Goal: Contribute content

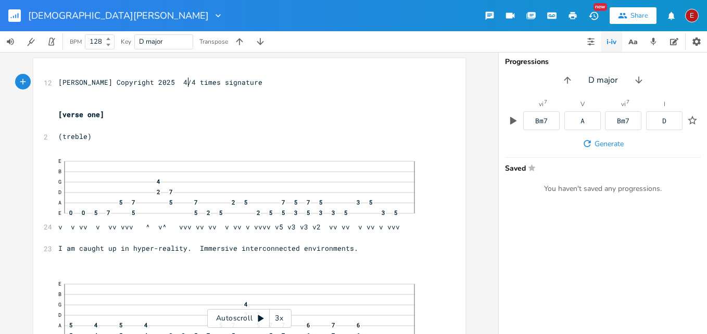
click at [186, 80] on span "[PERSON_NAME] Copyright 2025 4/4 times signature" at bounding box center [160, 82] width 204 height 9
type textarea "128 BOM"
type textarea "PM"
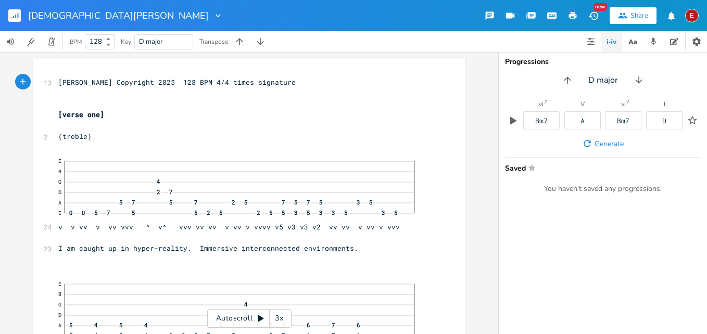
scroll to position [0, 11]
click at [186, 82] on span "[PERSON_NAME] Copyright 2025 128 BPM 4/4 times signature" at bounding box center [176, 82] width 237 height 9
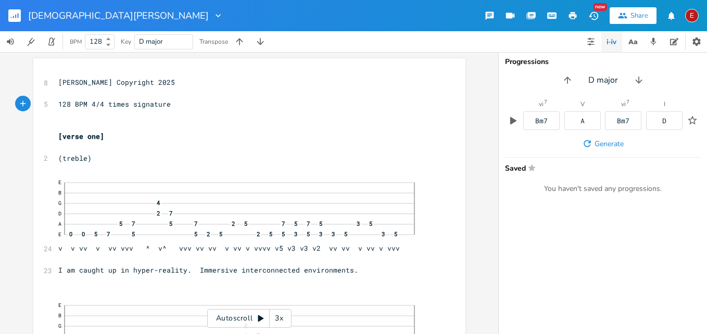
type textarea "("
click at [178, 104] on pre "(128 BPM 4/4 times signature" at bounding box center [244, 104] width 376 height 11
click at [108, 103] on span "(128 BPM 4/4 times signature" at bounding box center [116, 103] width 117 height 9
type textarea "-"
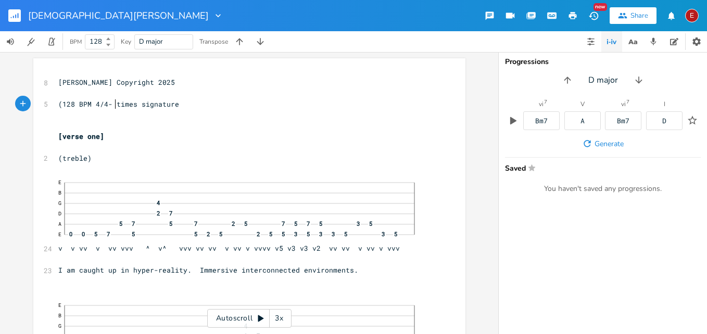
scroll to position [0, 4]
click at [131, 104] on span "(128 BPM 4/4- times signature" at bounding box center [118, 103] width 121 height 9
click at [171, 104] on pre "(128 BPM 4/4- time signature" at bounding box center [244, 104] width 376 height 11
type textarea "- key D Major)"
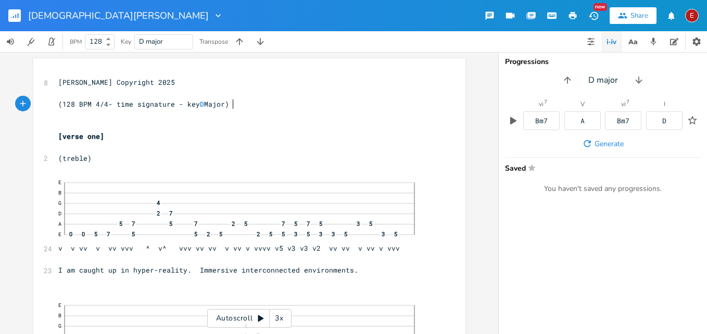
scroll to position [0, 45]
click at [183, 105] on span "(128 BPM 4/4- time signature - key D Major)" at bounding box center [143, 103] width 171 height 9
click at [186, 105] on span "(128 BPM 4/4- time signature - key D Major)" at bounding box center [143, 103] width 171 height 9
type textarea "K"
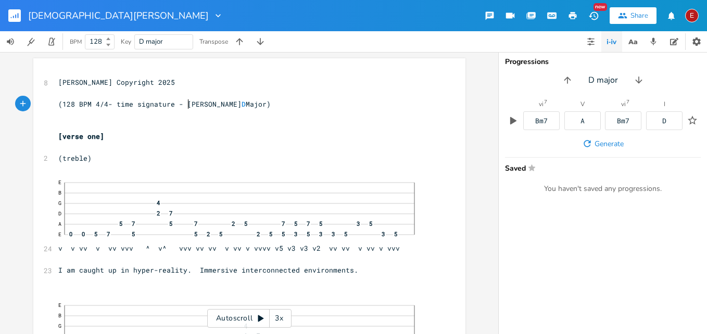
type textarea "Ke"
click at [104, 105] on span "(128 BPM 4/4- time signature - Key D Major)" at bounding box center [143, 103] width 171 height 9
click at [114, 105] on span "(128 BPM 4/4 - time signature - Key D Major)" at bounding box center [145, 103] width 175 height 9
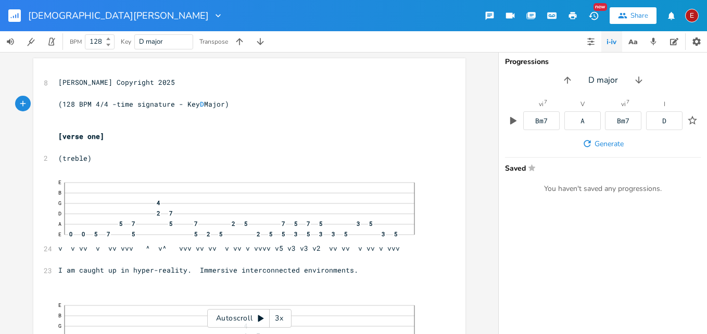
click at [572, 17] on icon "button" at bounding box center [572, 15] width 9 height 9
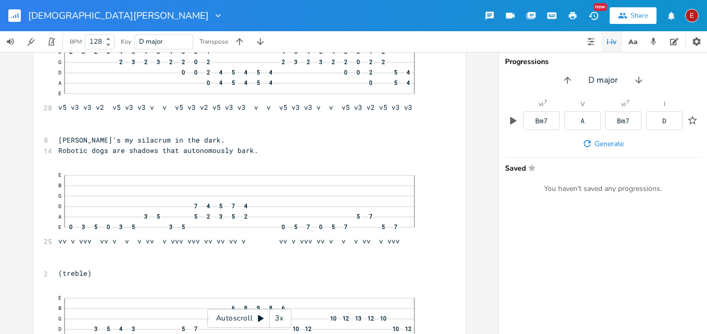
scroll to position [550, 0]
